Goal: Information Seeking & Learning: Learn about a topic

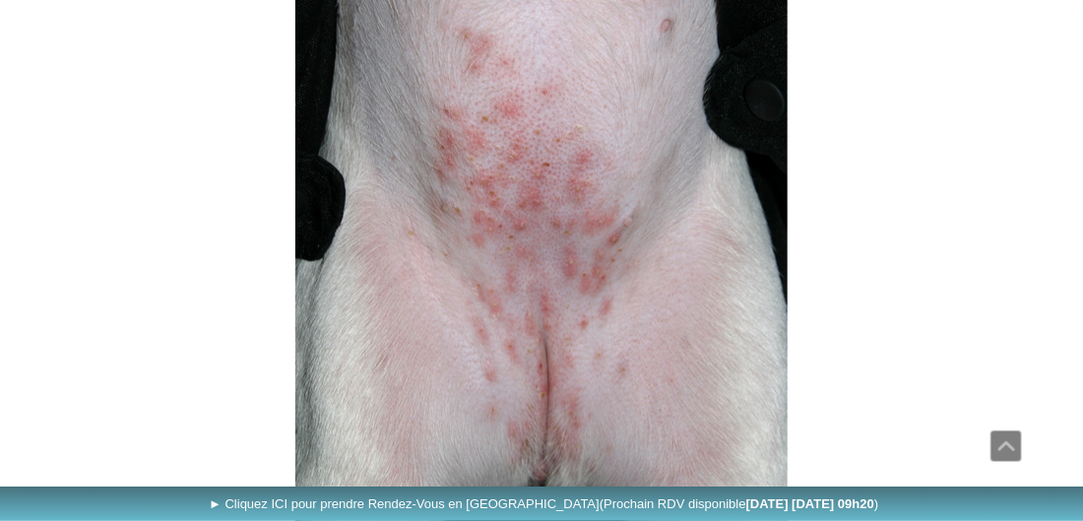
scroll to position [992, 0]
click at [513, 215] on img at bounding box center [541, 237] width 492 height 582
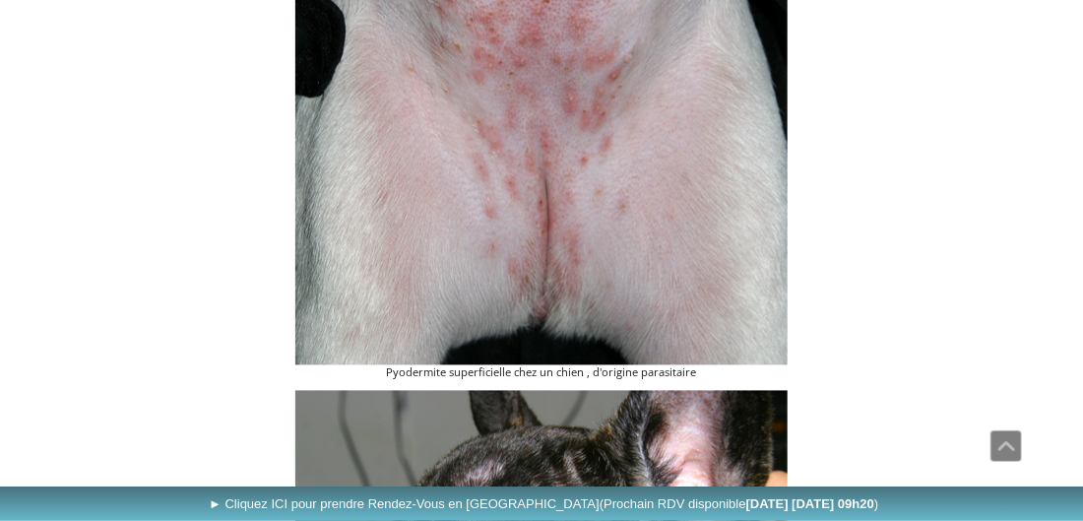
scroll to position [1213, 0]
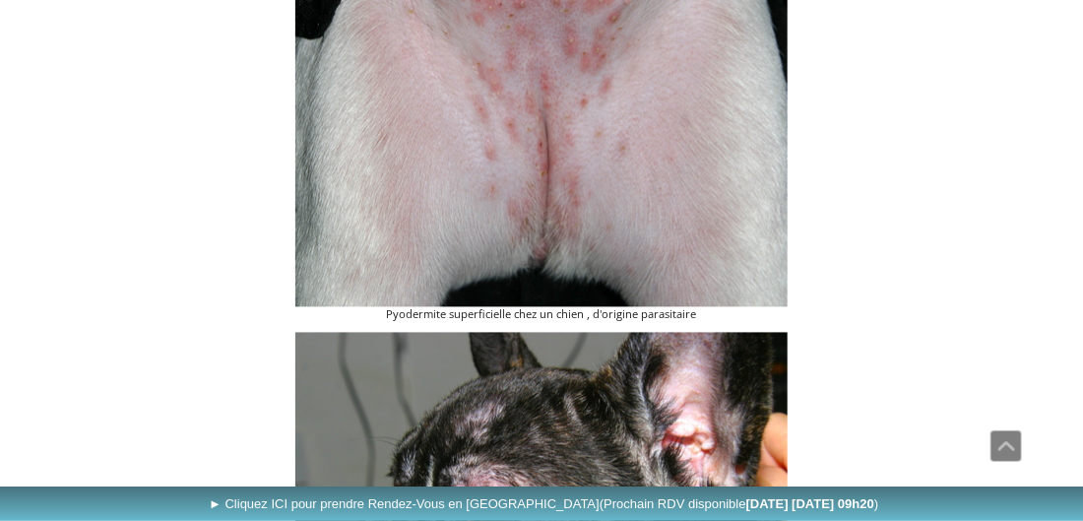
click at [511, 217] on img at bounding box center [541, 16] width 492 height 582
click at [512, 217] on img at bounding box center [541, 16] width 492 height 582
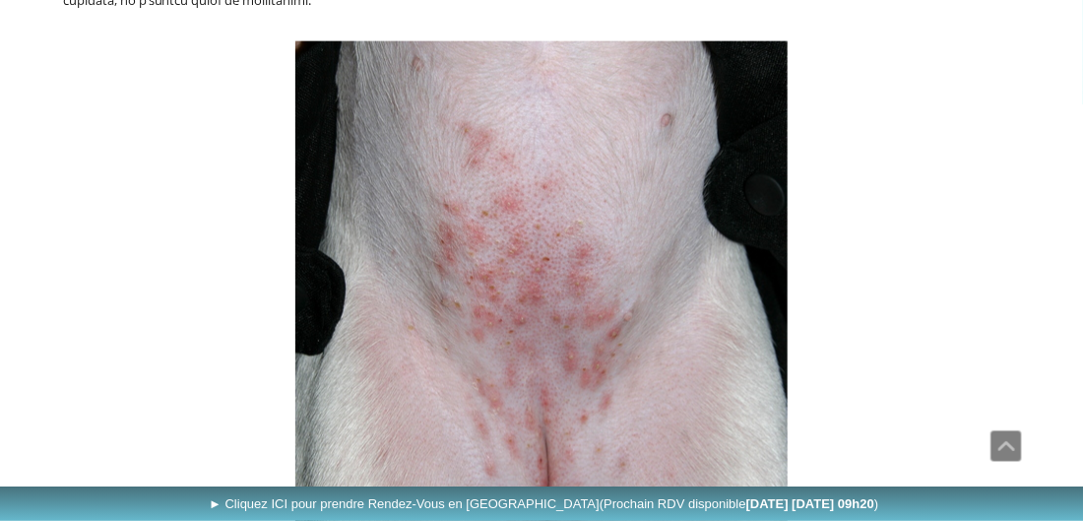
scroll to position [882, 0]
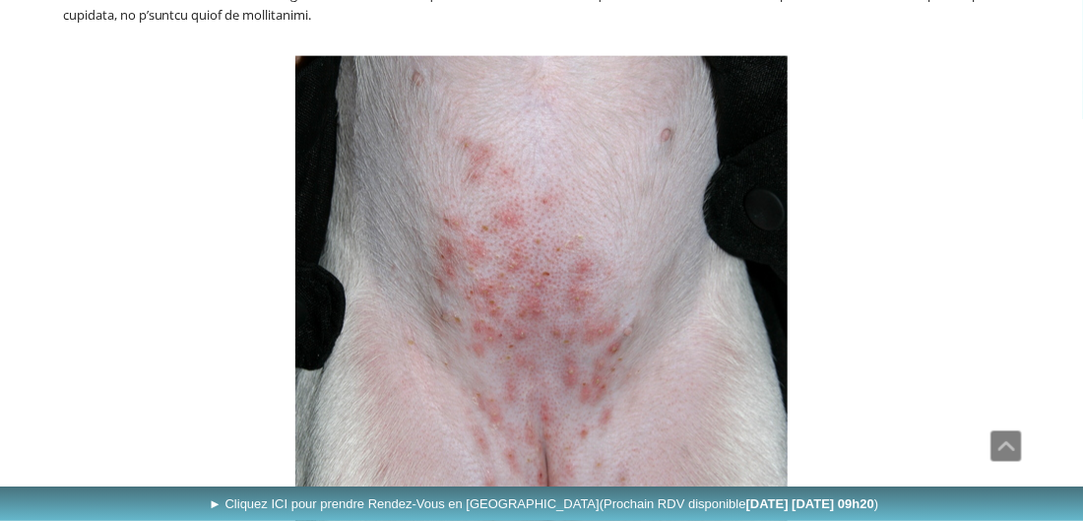
click at [149, 73] on figure "Pyodermite superficielle chez un chien , d'origine parasitaire" at bounding box center [541, 355] width 1017 height 599
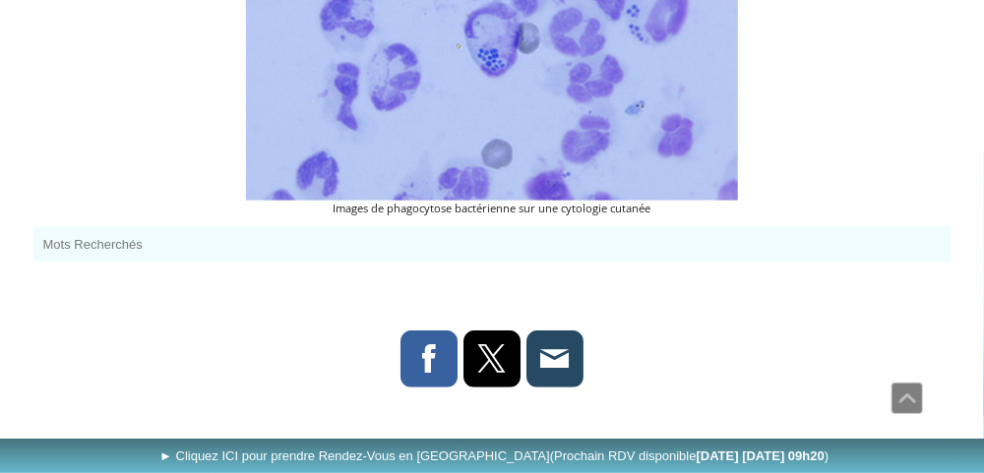
scroll to position [3423, 0]
